Goal: Task Accomplishment & Management: Manage account settings

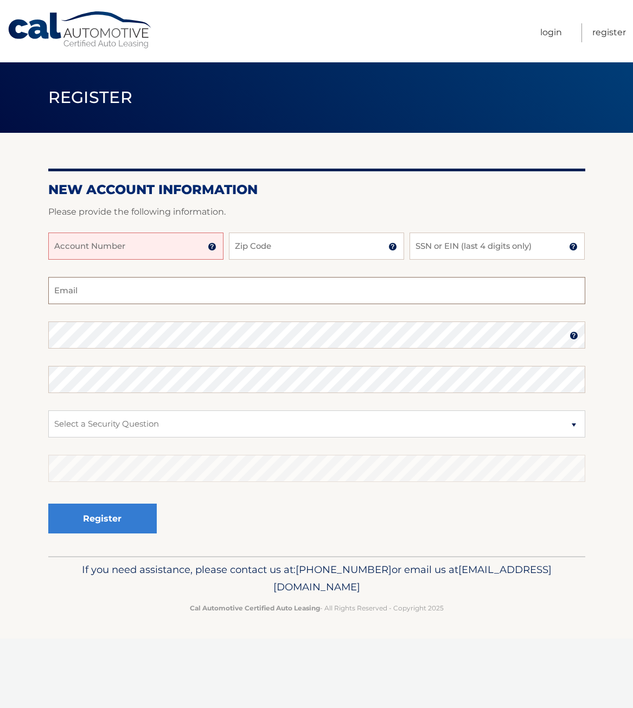
click at [191, 290] on input "Email" at bounding box center [316, 290] width 537 height 27
click at [142, 233] on input "Account Number" at bounding box center [135, 246] width 175 height 27
click at [211, 245] on img at bounding box center [212, 246] width 9 height 9
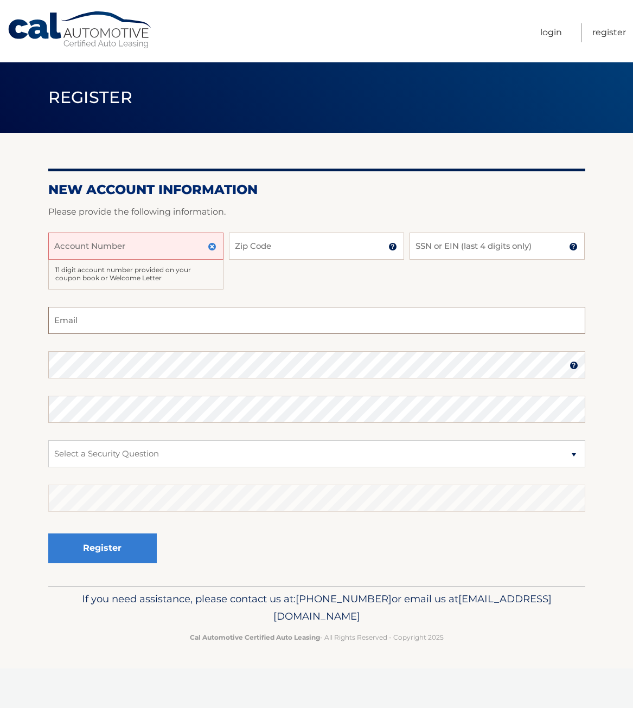
click at [85, 322] on input "Email" at bounding box center [316, 320] width 537 height 27
click at [137, 248] on input "Account Number" at bounding box center [135, 246] width 175 height 27
click at [270, 236] on input "Zip Code" at bounding box center [316, 246] width 175 height 27
click at [101, 247] on input "Account Number" at bounding box center [135, 246] width 175 height 27
type input "44455982327"
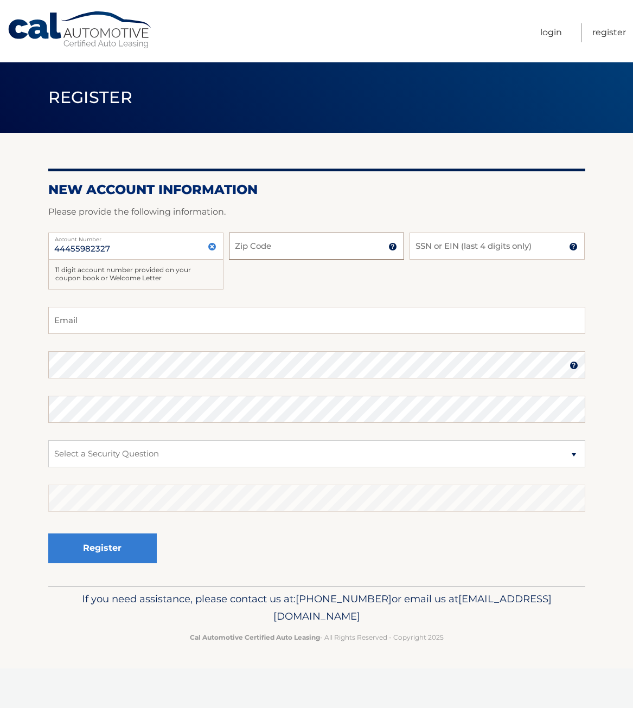
click at [301, 252] on input "Zip Code" at bounding box center [316, 246] width 175 height 27
type input "11779"
click at [459, 247] on input "SSN or EIN (last 4 digits only)" at bounding box center [496, 246] width 175 height 27
type input "0202"
click at [98, 316] on input "Email" at bounding box center [316, 320] width 537 height 27
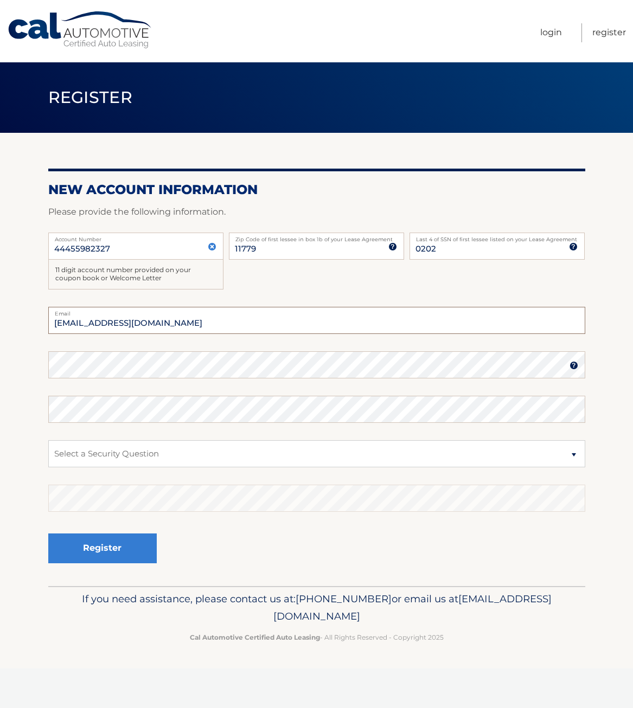
type input "erikjamescarpenter@gmail.com"
click at [188, 454] on select "Select a Security Question What was the name of your elementary school? What is…" at bounding box center [316, 453] width 537 height 27
select select "3"
click at [48, 440] on select "Select a Security Question What was the name of your elementary school? What is…" at bounding box center [316, 453] width 537 height 27
click at [94, 550] on button "Register" at bounding box center [102, 549] width 108 height 30
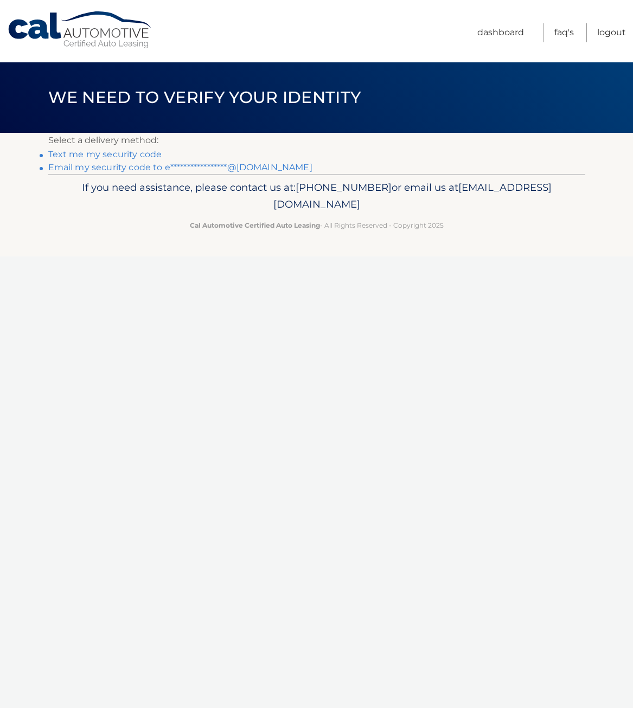
click at [129, 155] on link "Text me my security code" at bounding box center [105, 154] width 114 height 10
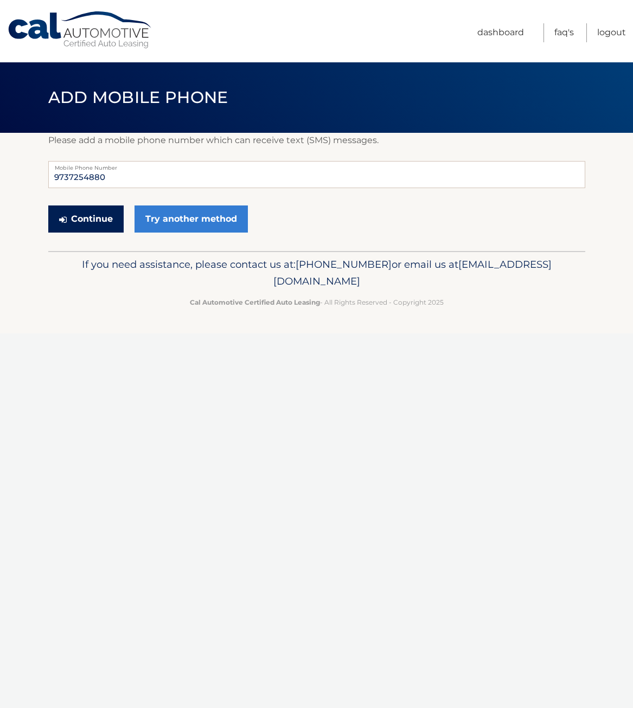
click at [84, 218] on button "Continue" at bounding box center [85, 219] width 75 height 27
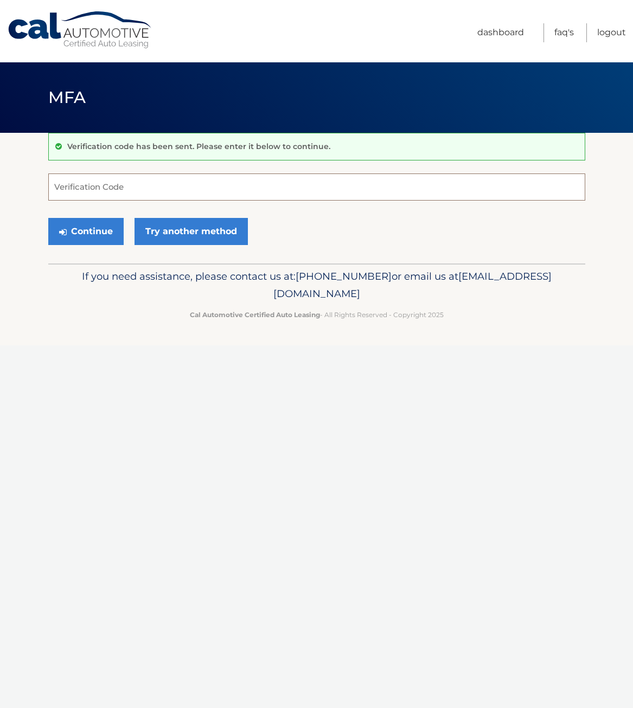
click at [115, 194] on input "Verification Code" at bounding box center [316, 187] width 537 height 27
type input "363470"
click at [97, 227] on button "Continue" at bounding box center [85, 231] width 75 height 27
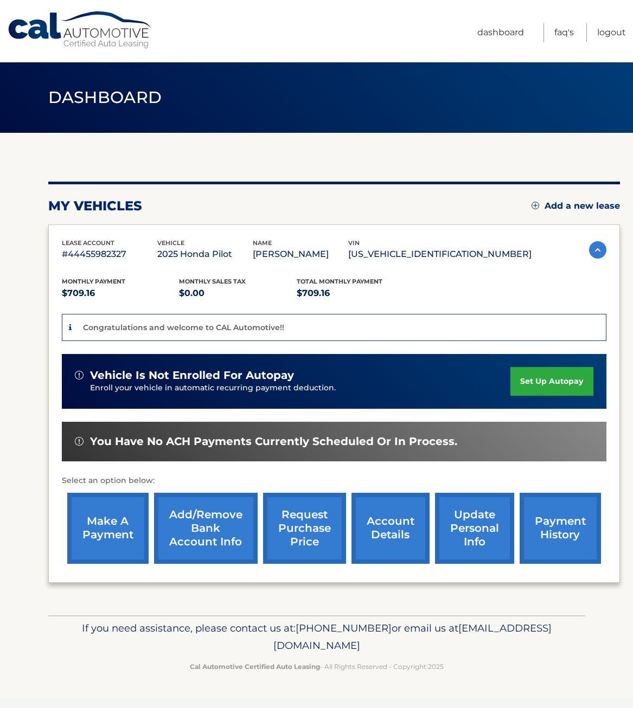
click at [555, 380] on link "set up autopay" at bounding box center [551, 381] width 82 height 29
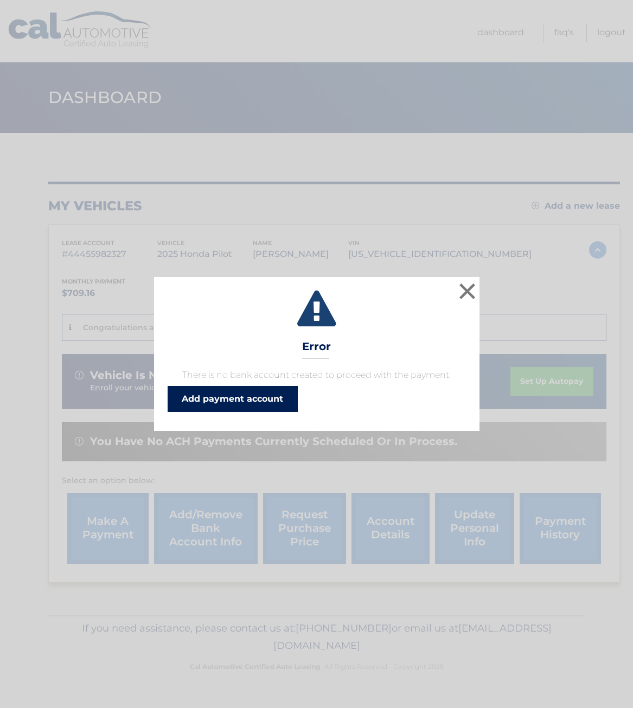
click at [240, 400] on link "Add payment account" at bounding box center [233, 399] width 130 height 26
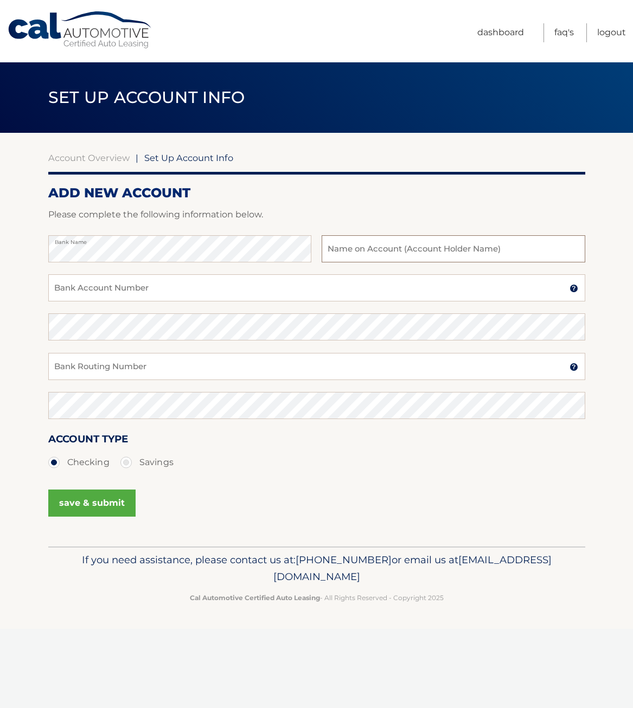
click at [416, 251] on input "text" at bounding box center [453, 248] width 263 height 27
type input "Erik Carpenter"
click at [215, 285] on input "Bank Account Number" at bounding box center [316, 287] width 537 height 27
type input "3410427029"
click at [164, 369] on input "Bank Routing Number" at bounding box center [316, 366] width 537 height 27
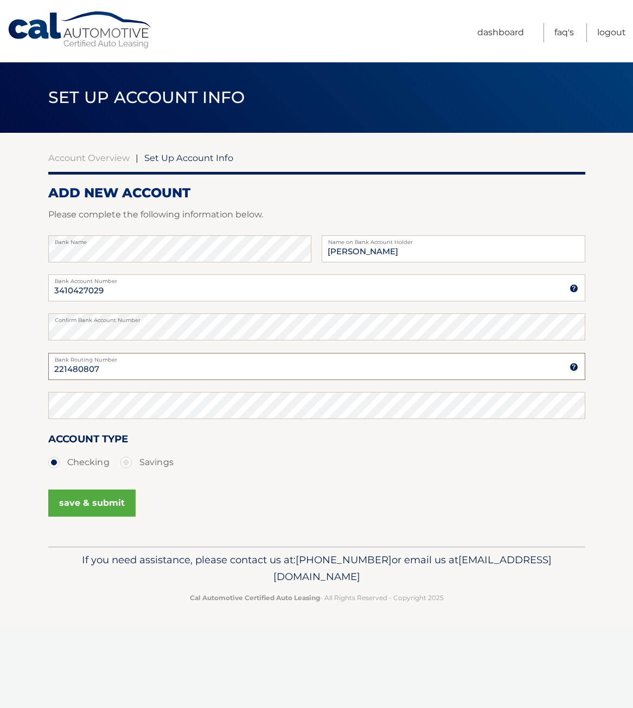
type input "221480807"
click at [268, 485] on div "save & submit" at bounding box center [316, 509] width 537 height 49
click at [91, 503] on button "save & submit" at bounding box center [91, 503] width 87 height 27
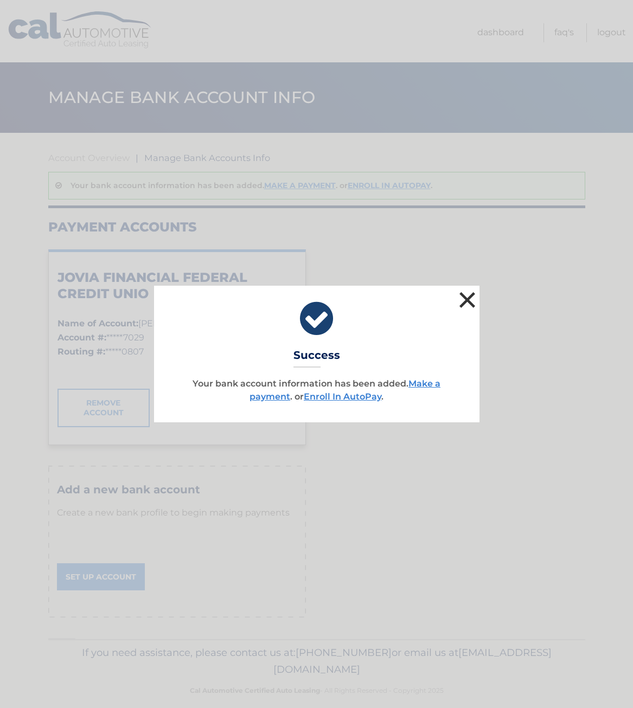
click at [472, 297] on button "×" at bounding box center [468, 300] width 22 height 22
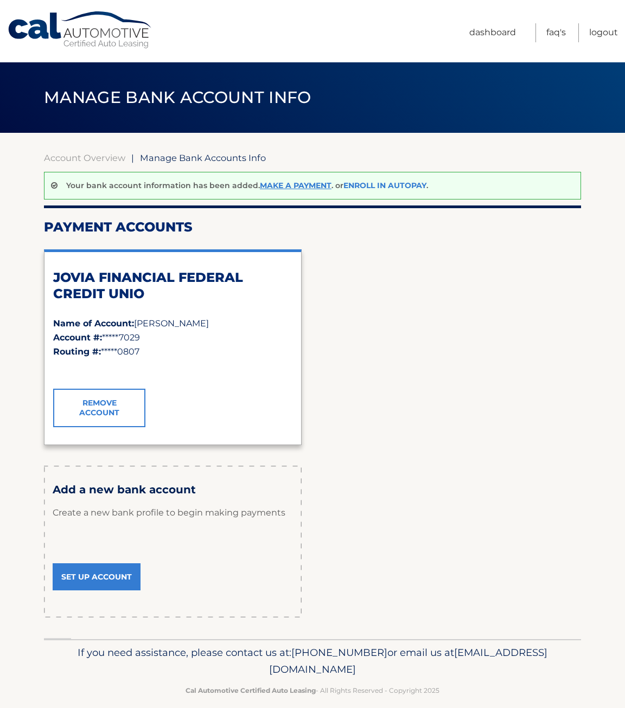
click at [373, 185] on link "Enroll In AutoPay" at bounding box center [384, 186] width 83 height 10
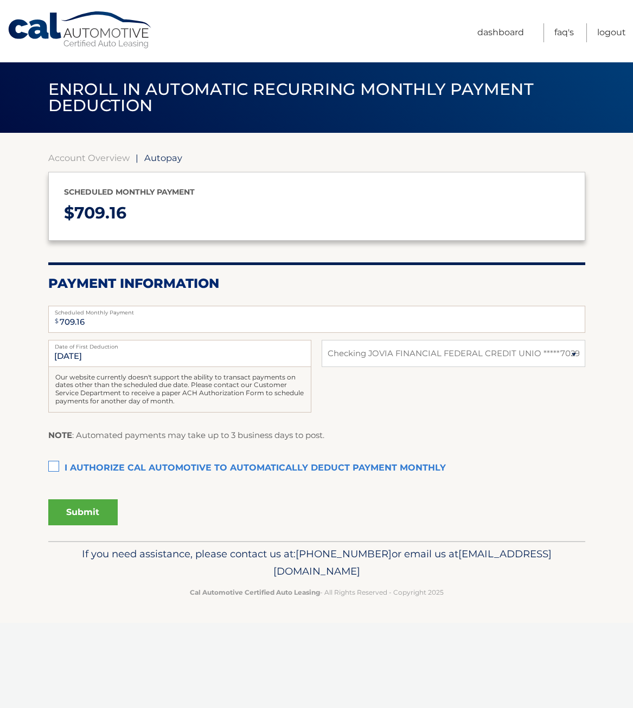
select select "ZGU1YTM1YmEtNzVlOC00NTVhLWJlMzMtNjc3MzU0NTNmMjA4"
click at [90, 357] on input "8/26/2025" at bounding box center [179, 353] width 263 height 27
click at [74, 357] on input "8/26/2025" at bounding box center [179, 353] width 263 height 27
click at [138, 353] on input "8/26/2025" at bounding box center [179, 353] width 263 height 27
click at [221, 351] on input "8/26/2025" at bounding box center [179, 353] width 263 height 27
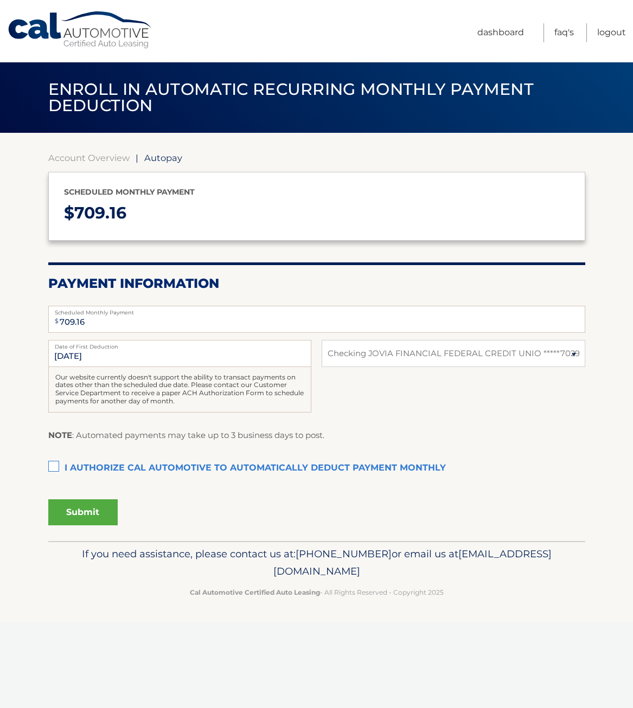
click at [55, 466] on label "I authorize cal automotive to automatically deduct payment monthly This checkbo…" at bounding box center [316, 469] width 537 height 22
click at [0, 0] on input "I authorize cal automotive to automatically deduct payment monthly This checkbo…" at bounding box center [0, 0] width 0 height 0
click at [85, 513] on button "Submit" at bounding box center [82, 512] width 69 height 26
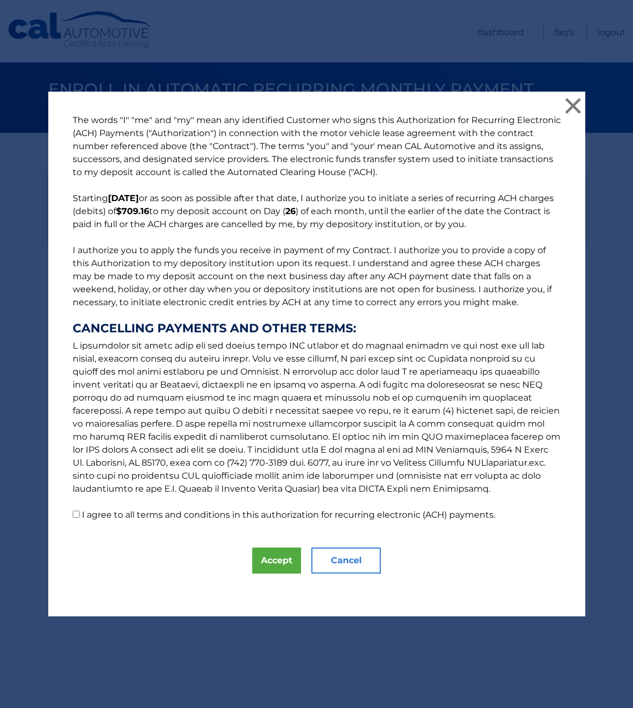
click at [73, 515] on input "I agree to all terms and conditions in this authorization for recurring electro…" at bounding box center [76, 514] width 7 height 7
checkbox input "true"
click at [264, 561] on button "Accept" at bounding box center [276, 561] width 49 height 26
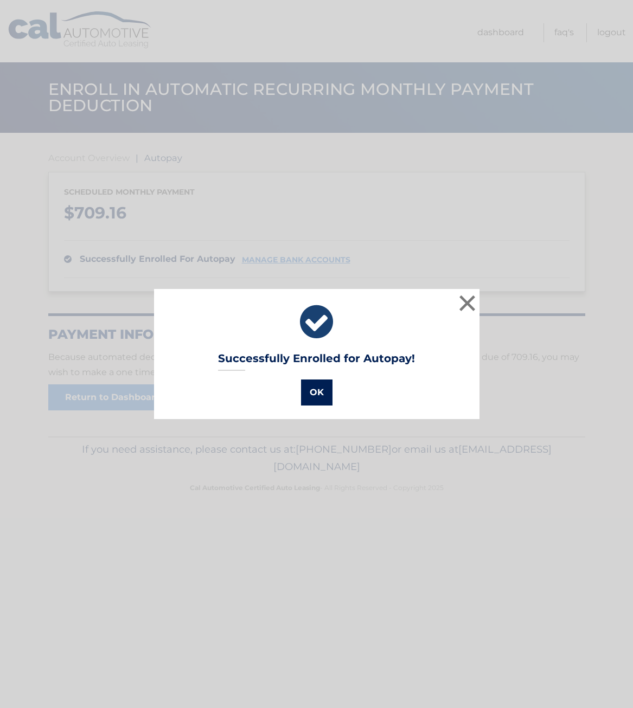
click at [313, 393] on button "OK" at bounding box center [316, 393] width 31 height 26
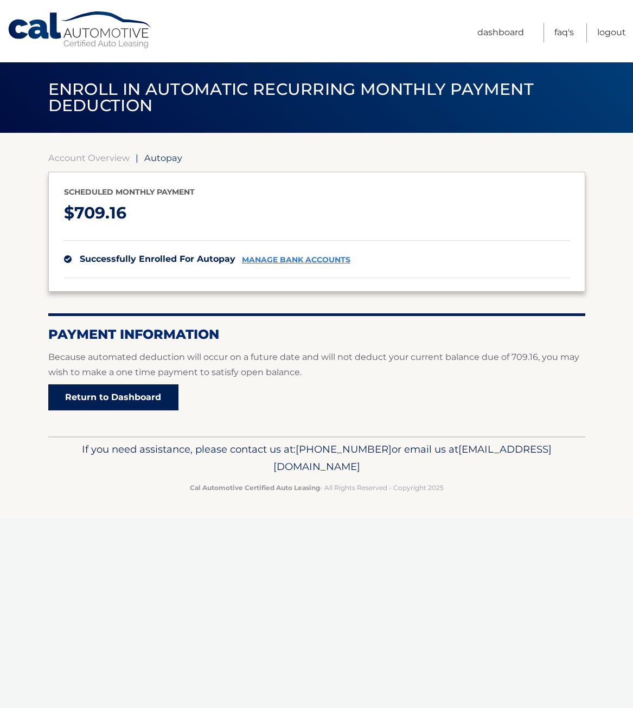
click at [100, 398] on link "Return to Dashboard" at bounding box center [113, 397] width 130 height 26
